Goal: Check status

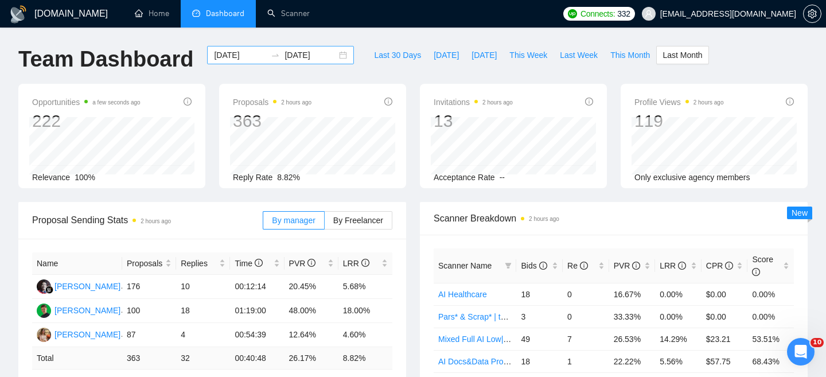
click at [228, 47] on div "2025-09-01 2025-09-30" at bounding box center [280, 55] width 147 height 18
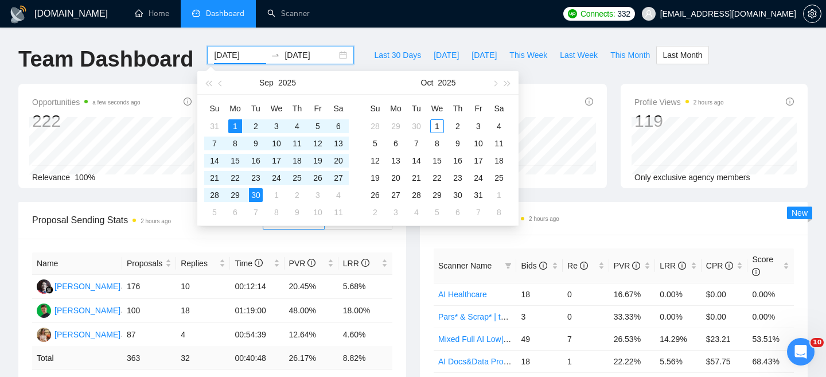
click at [228, 49] on input "[DATE]" at bounding box center [240, 55] width 52 height 13
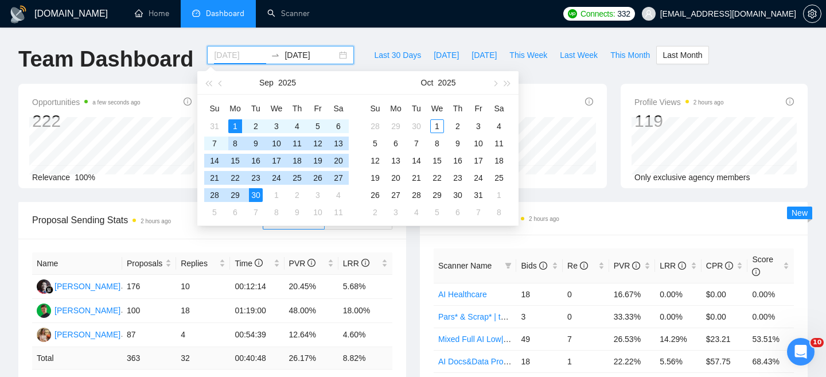
type input "[DATE]"
click at [234, 126] on div "1" at bounding box center [235, 126] width 14 height 14
click at [279, 197] on div "1" at bounding box center [277, 195] width 14 height 14
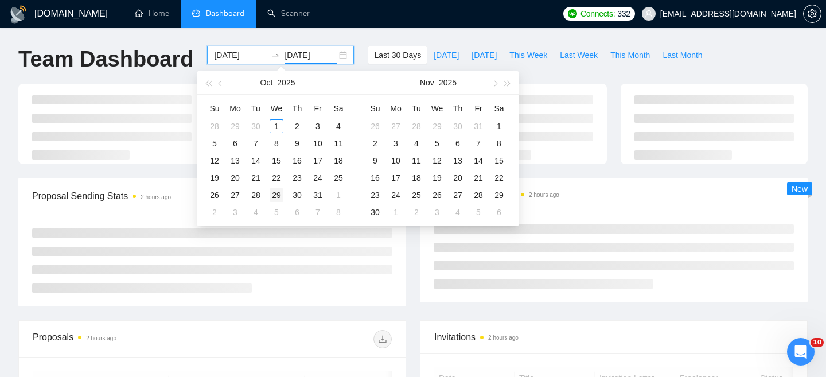
type input "[DATE]"
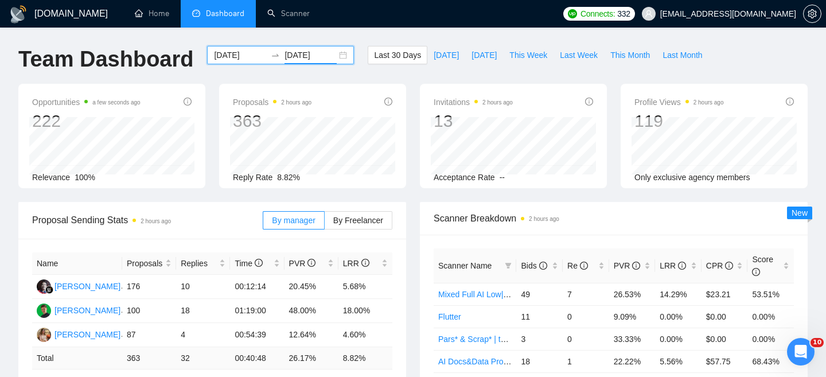
click at [332, 60] on div "2025-09-01 2025-09-30" at bounding box center [280, 55] width 147 height 18
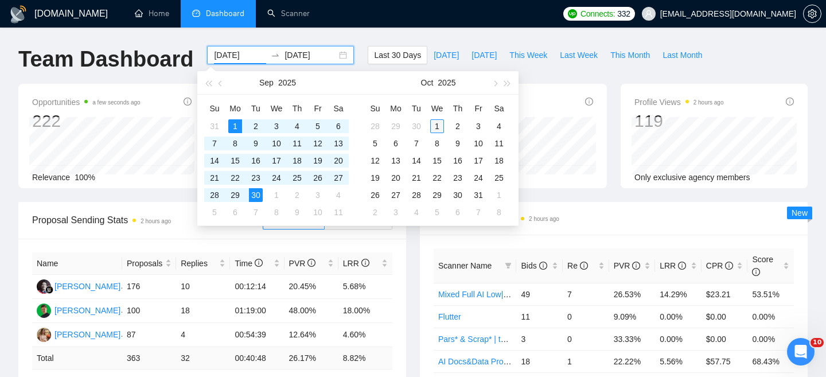
type input "2025-10-01"
click at [436, 127] on div "1" at bounding box center [437, 126] width 14 height 14
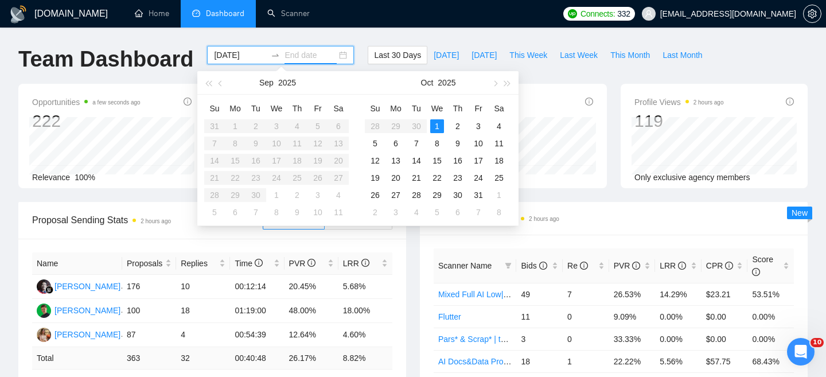
click at [443, 126] on div "1" at bounding box center [437, 126] width 14 height 14
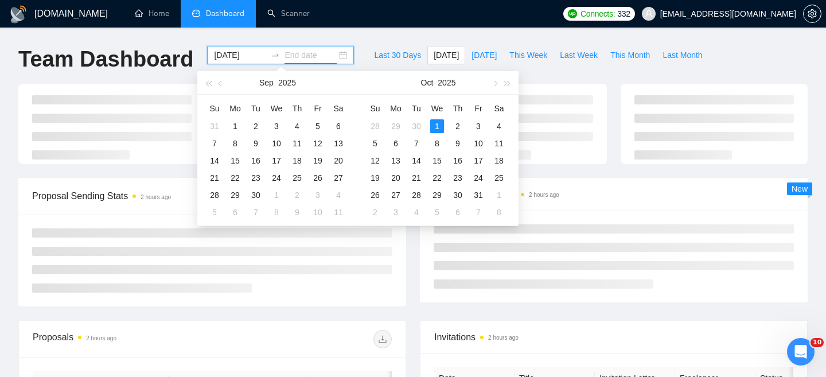
type input "2025-10-01"
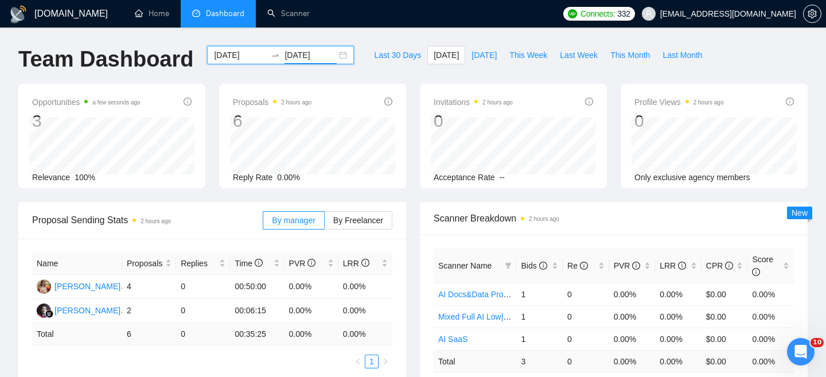
click at [239, 56] on input "2025-10-01" at bounding box center [240, 55] width 52 height 13
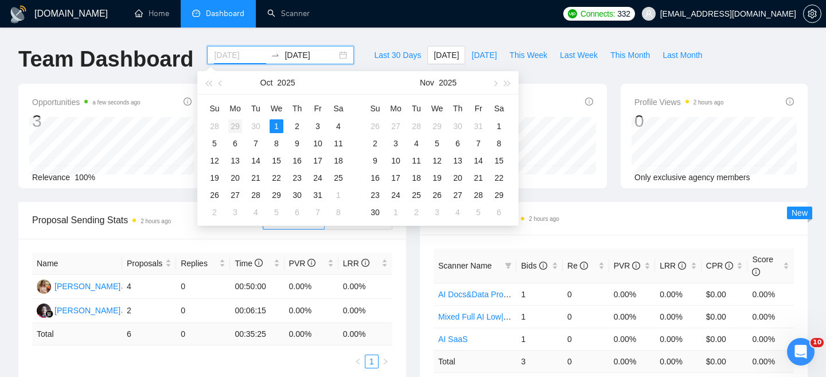
type input "2025-09-29"
click at [231, 125] on div "29" at bounding box center [235, 126] width 14 height 14
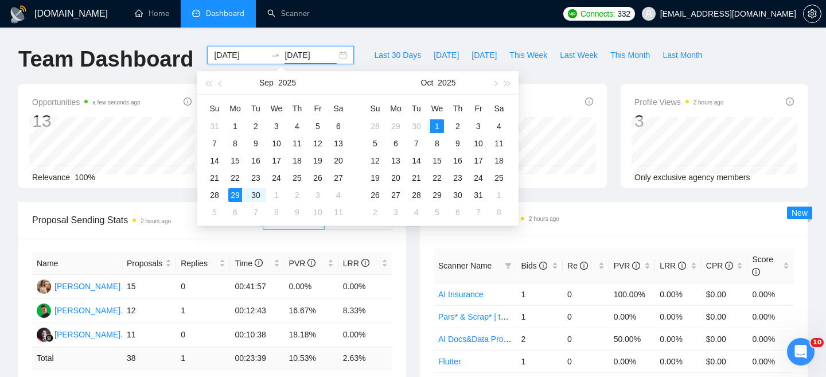
click at [361, 59] on div "Last 30 Days Today Yesterday This Week Last Week This Month Last Month" at bounding box center [538, 65] width 355 height 38
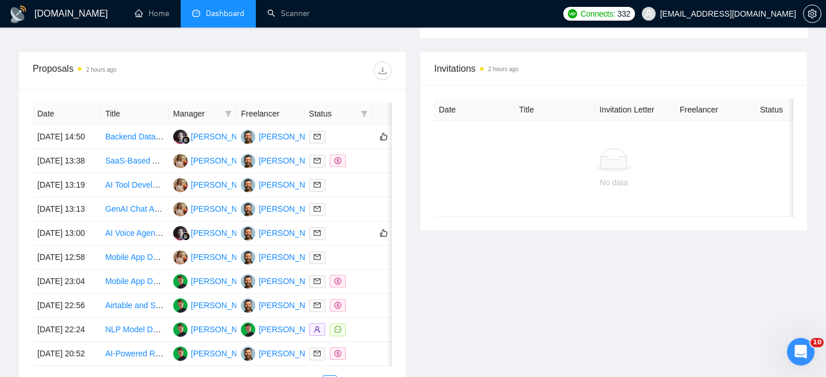
scroll to position [654, 0]
